Goal: Find specific page/section: Find specific page/section

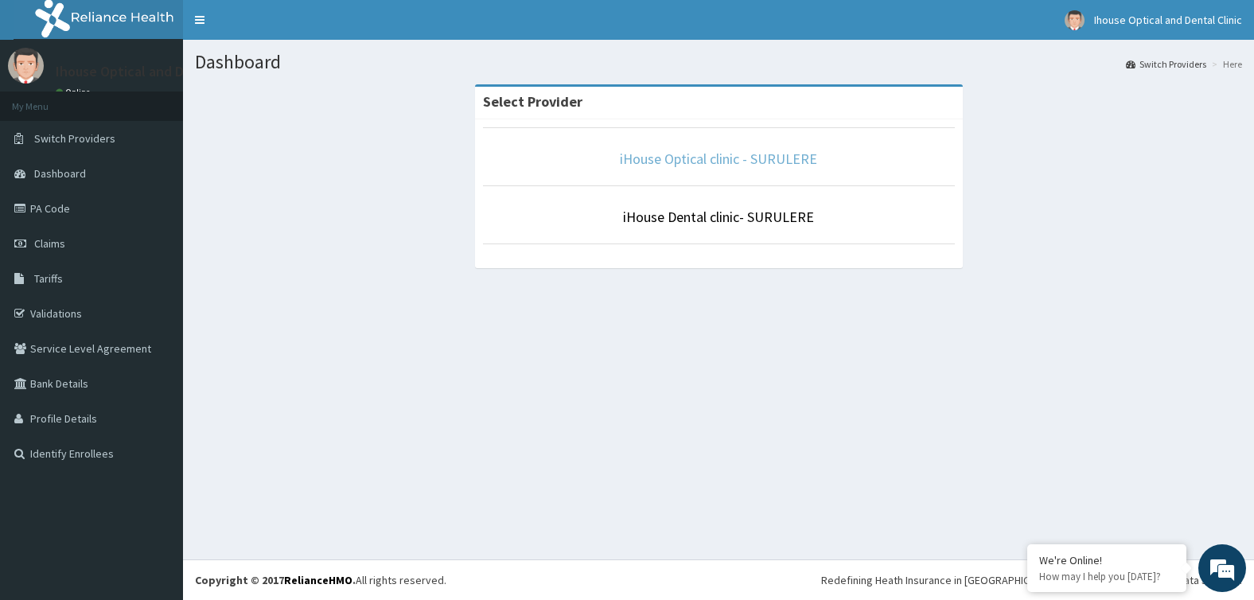
click at [690, 160] on link "iHouse Optical clinic - SURULERE" at bounding box center [718, 159] width 197 height 18
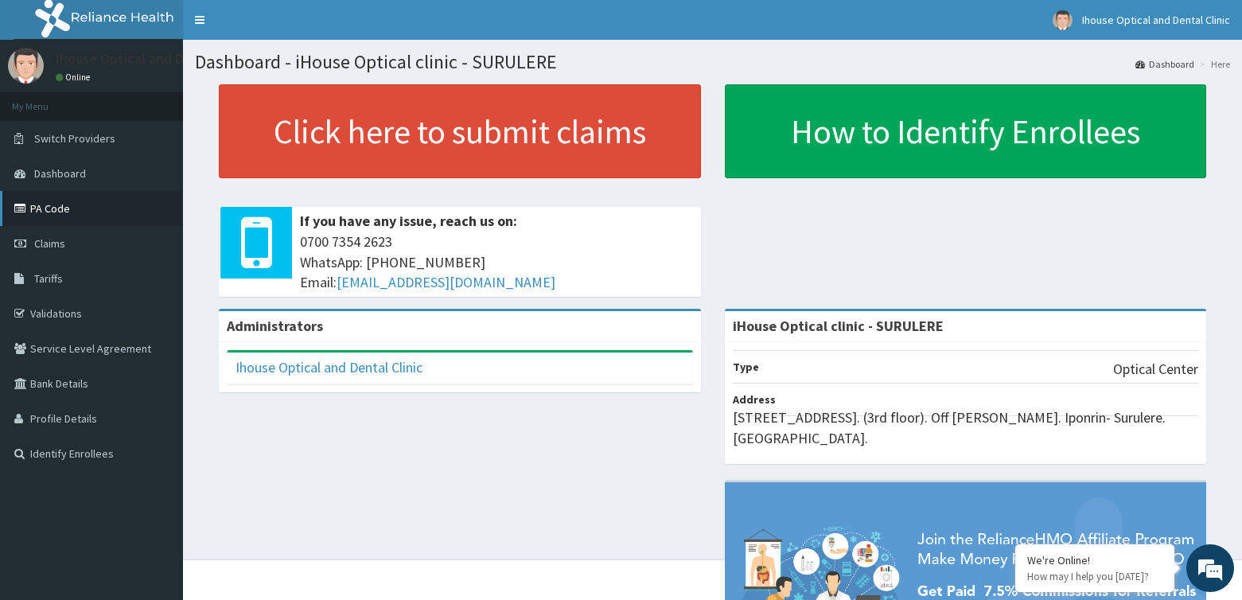
click at [53, 212] on link "PA Code" at bounding box center [91, 208] width 183 height 35
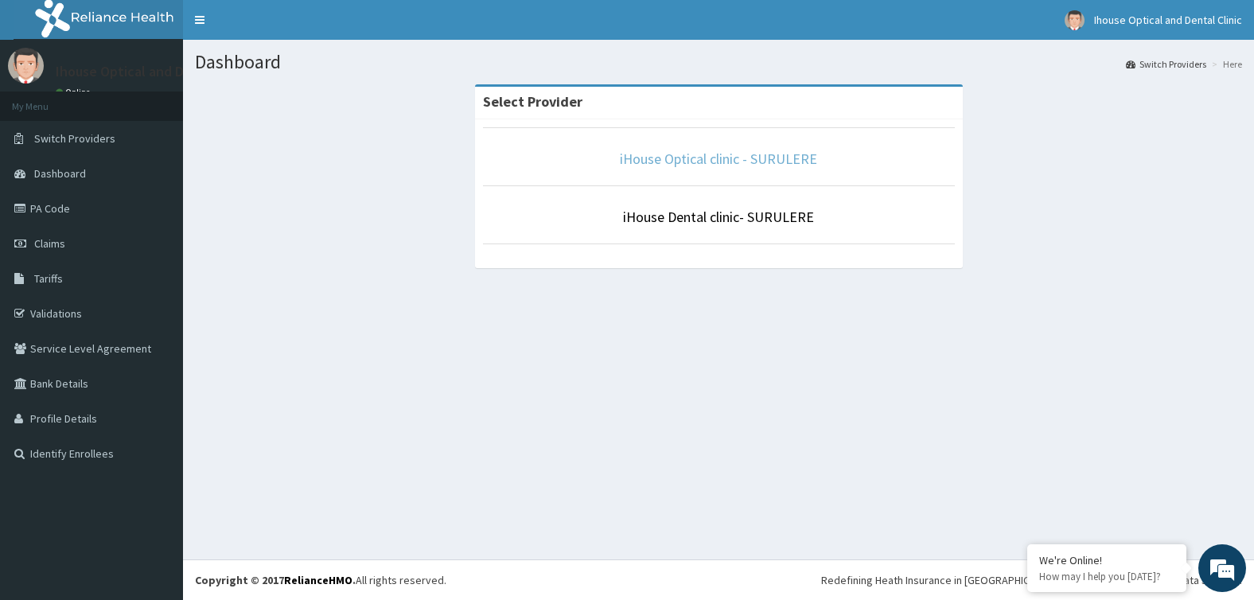
click at [702, 155] on link "iHouse Optical clinic - SURULERE" at bounding box center [718, 159] width 197 height 18
